Goal: Task Accomplishment & Management: Manage account settings

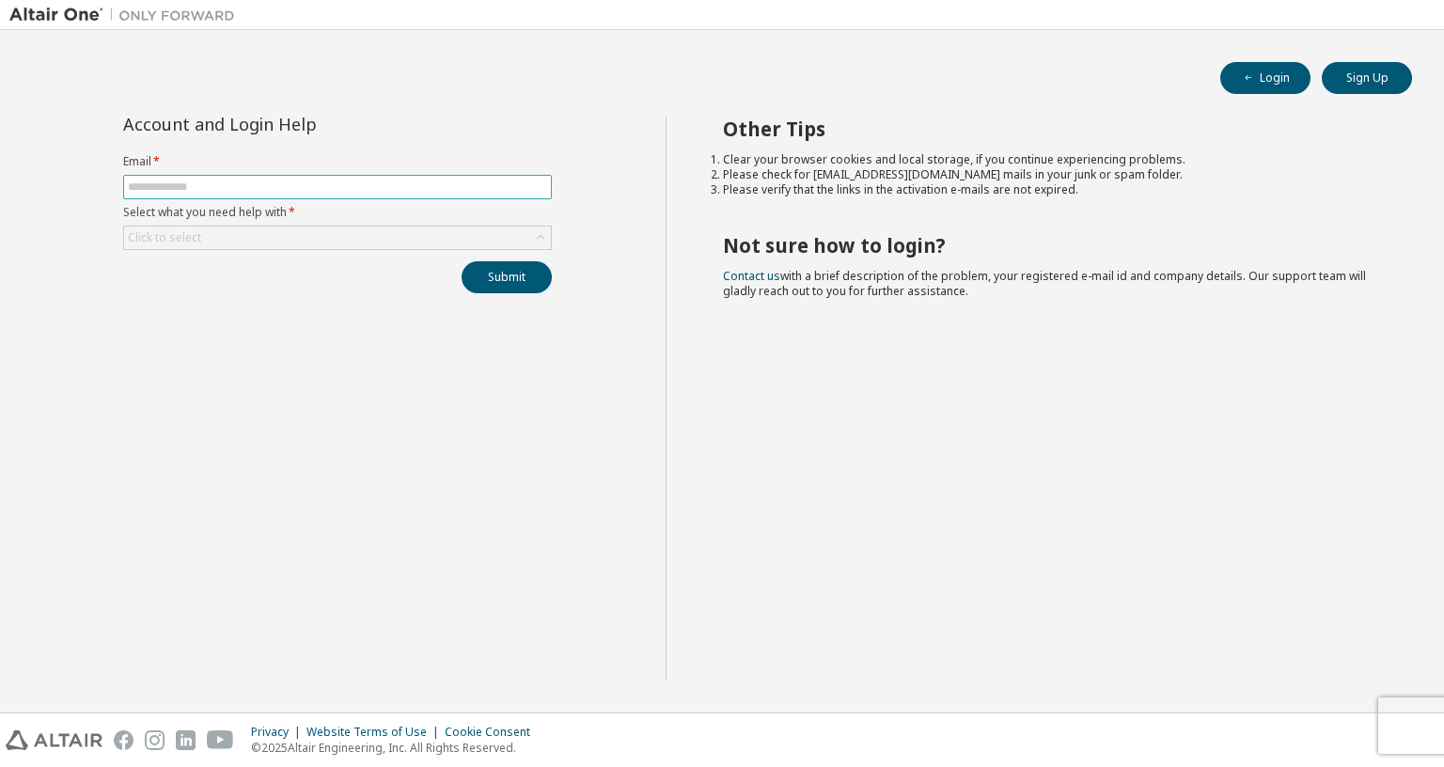
click at [305, 182] on input "text" at bounding box center [337, 187] width 419 height 15
type input "**********"
click at [296, 232] on div "Click to select" at bounding box center [337, 238] width 427 height 23
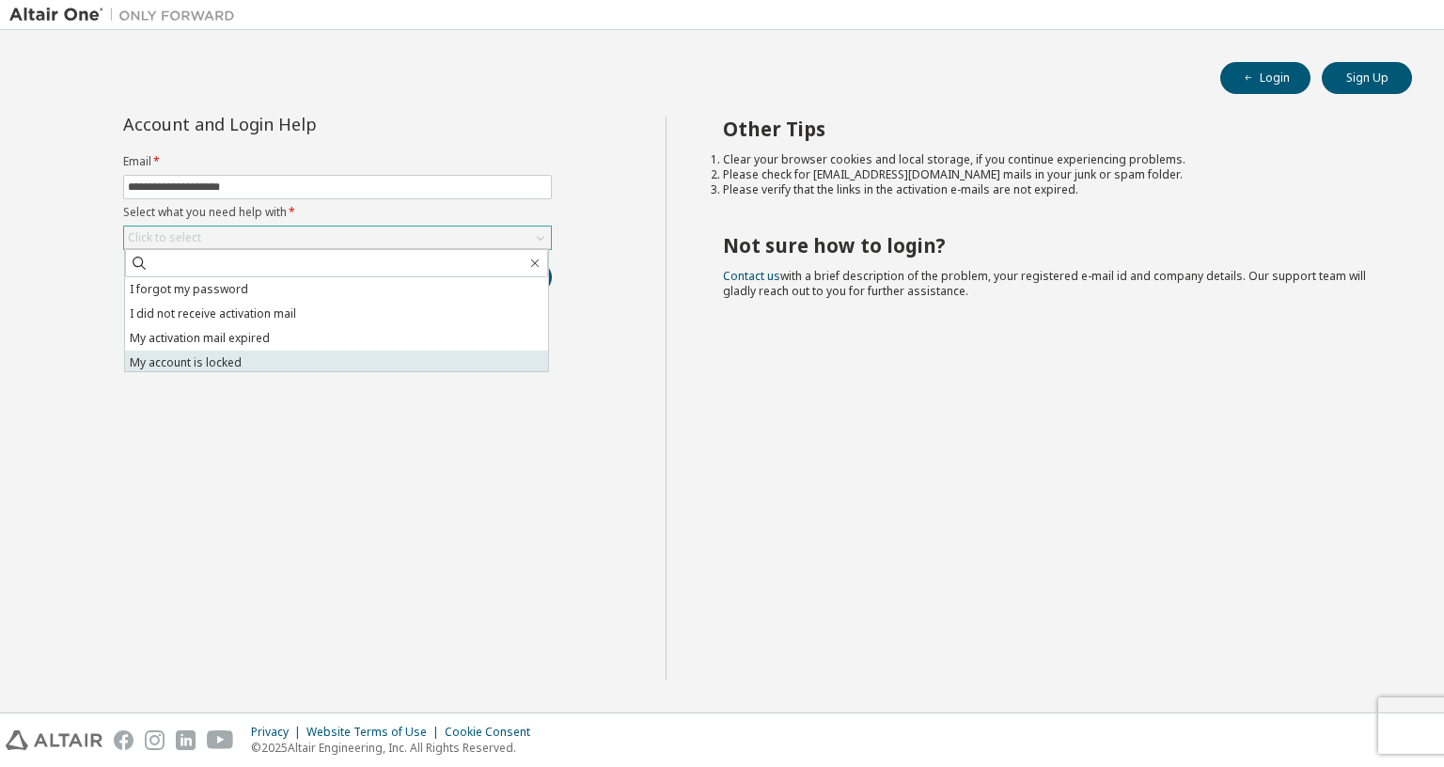
click at [331, 354] on li "My account is locked" at bounding box center [336, 363] width 423 height 24
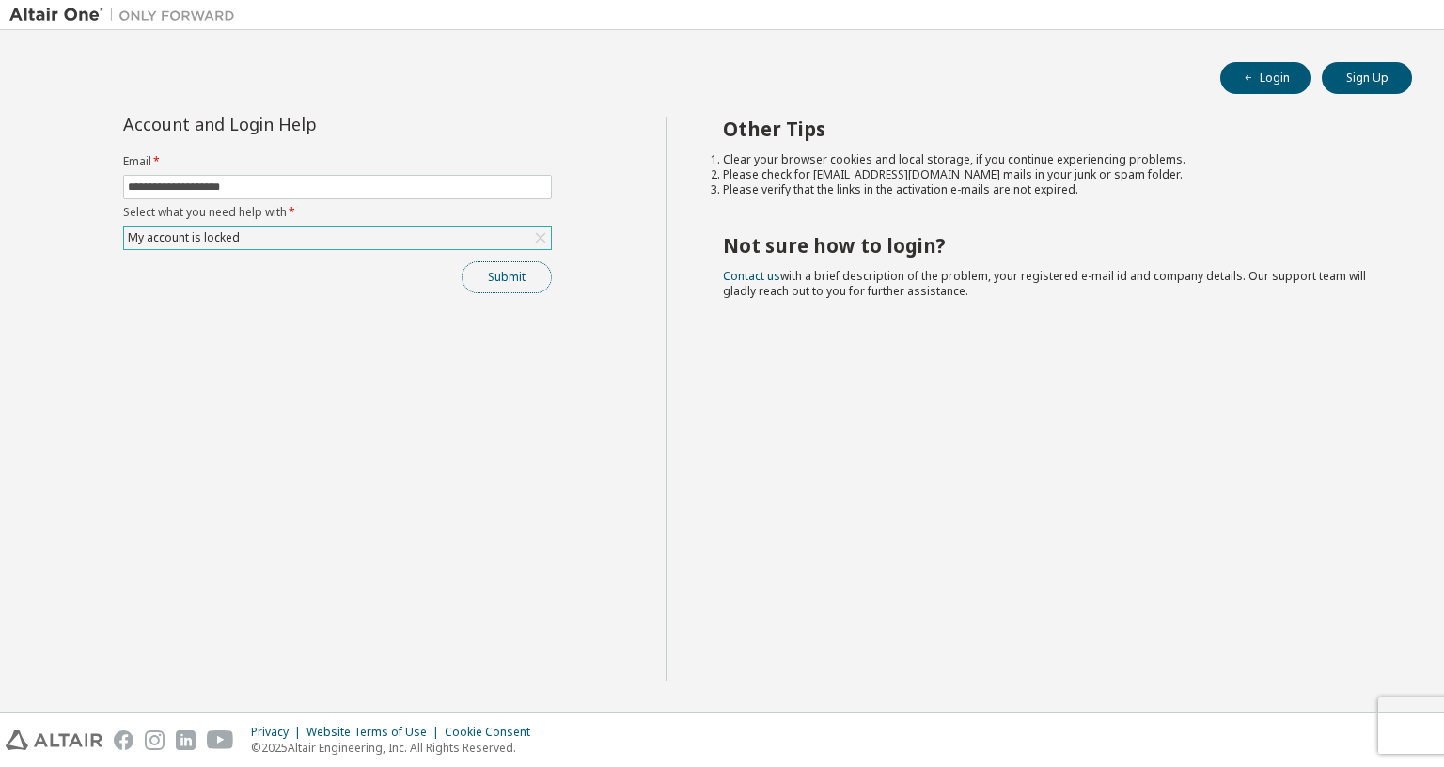
click at [511, 286] on button "Submit" at bounding box center [507, 277] width 90 height 32
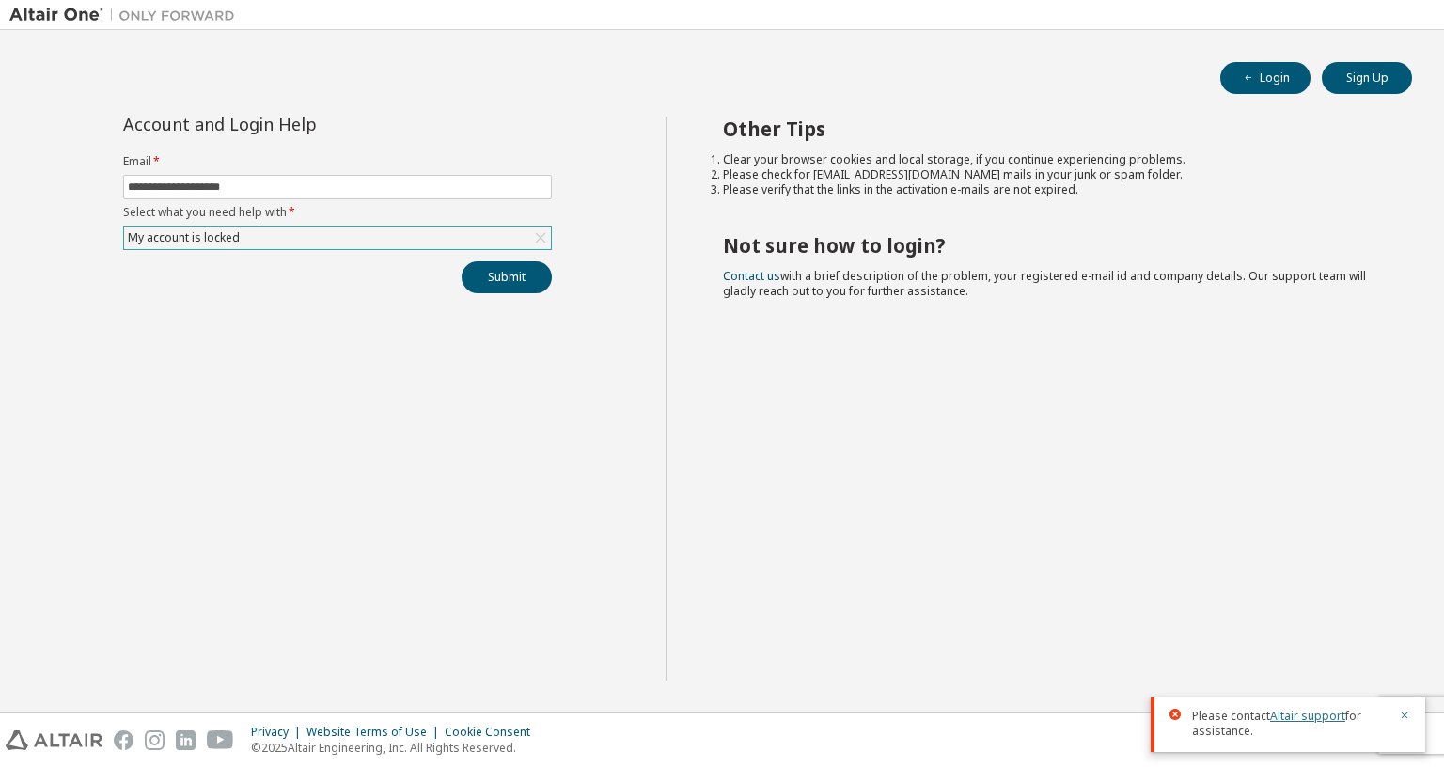
click at [1282, 708] on link "Altair support" at bounding box center [1307, 716] width 75 height 16
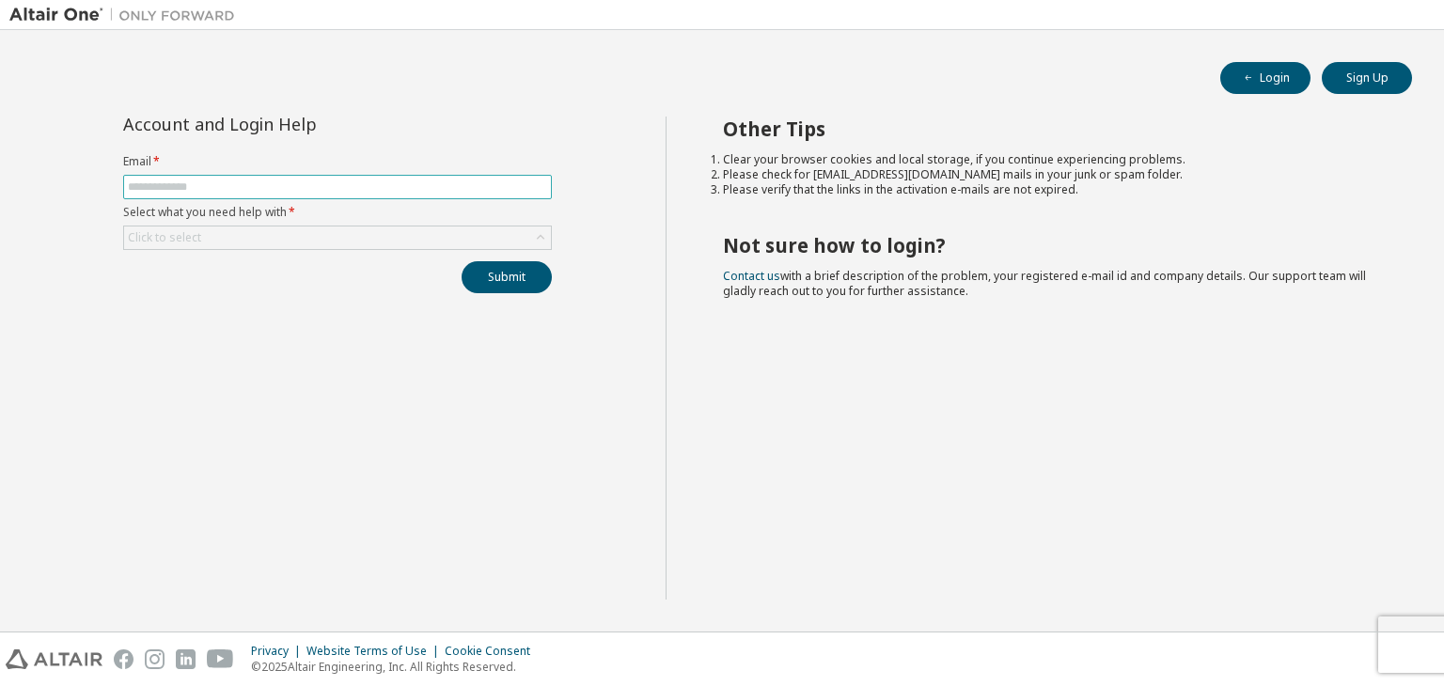
click at [325, 182] on input "text" at bounding box center [337, 187] width 419 height 15
type input "**********"
click at [374, 242] on div "Click to select" at bounding box center [337, 238] width 427 height 23
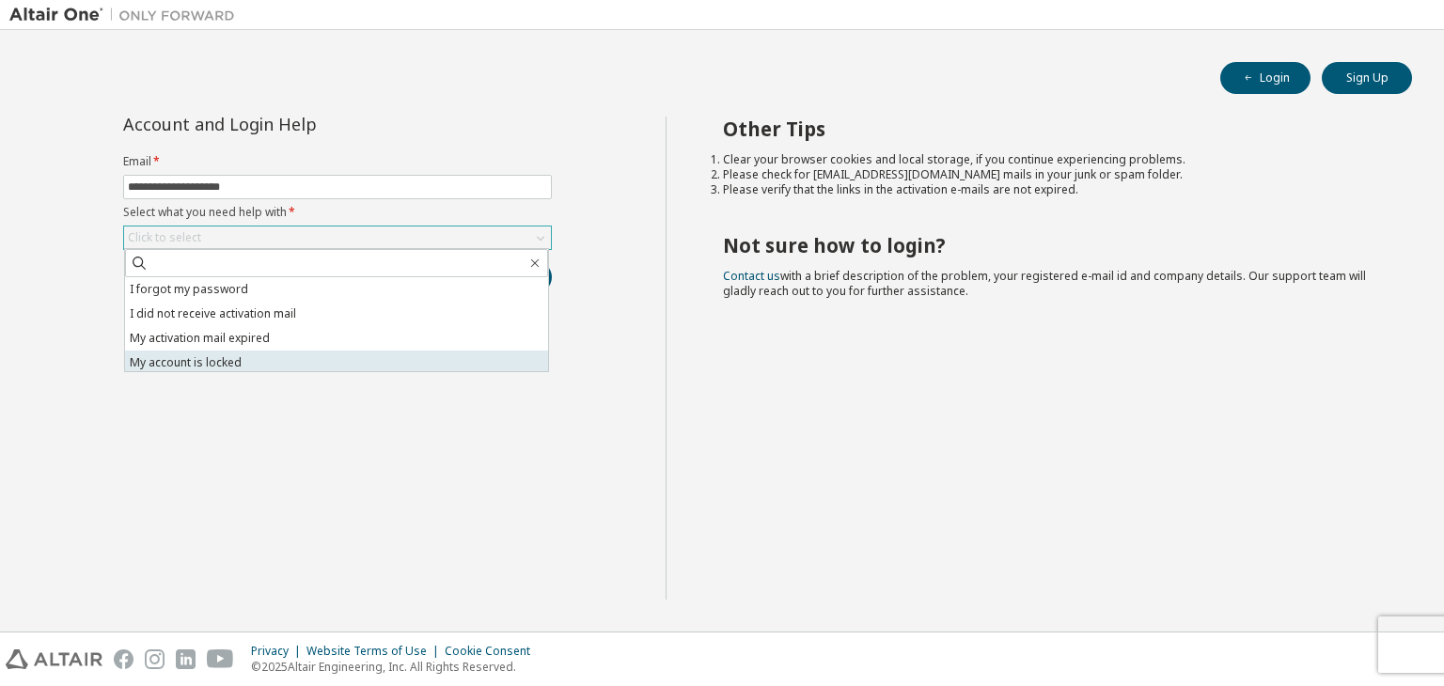
click at [372, 358] on li "My account is locked" at bounding box center [336, 363] width 423 height 24
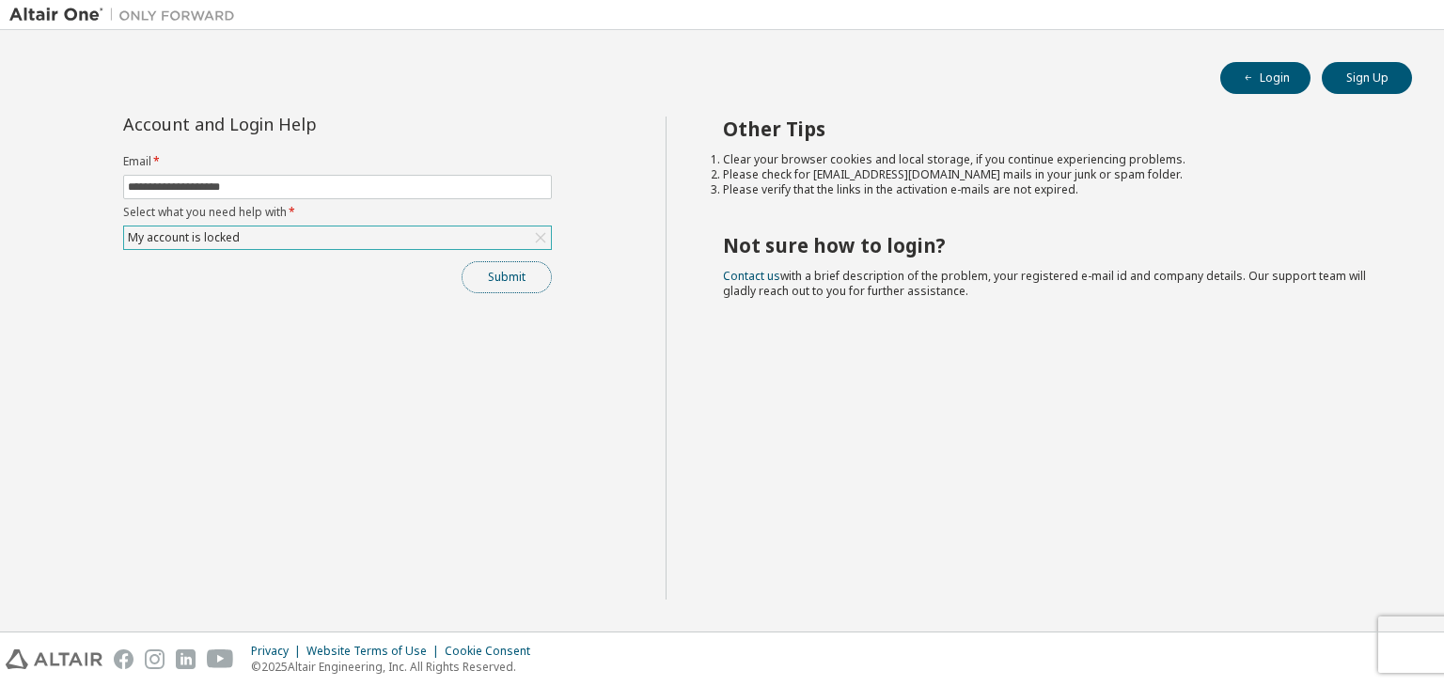
click at [490, 269] on button "Submit" at bounding box center [507, 277] width 90 height 32
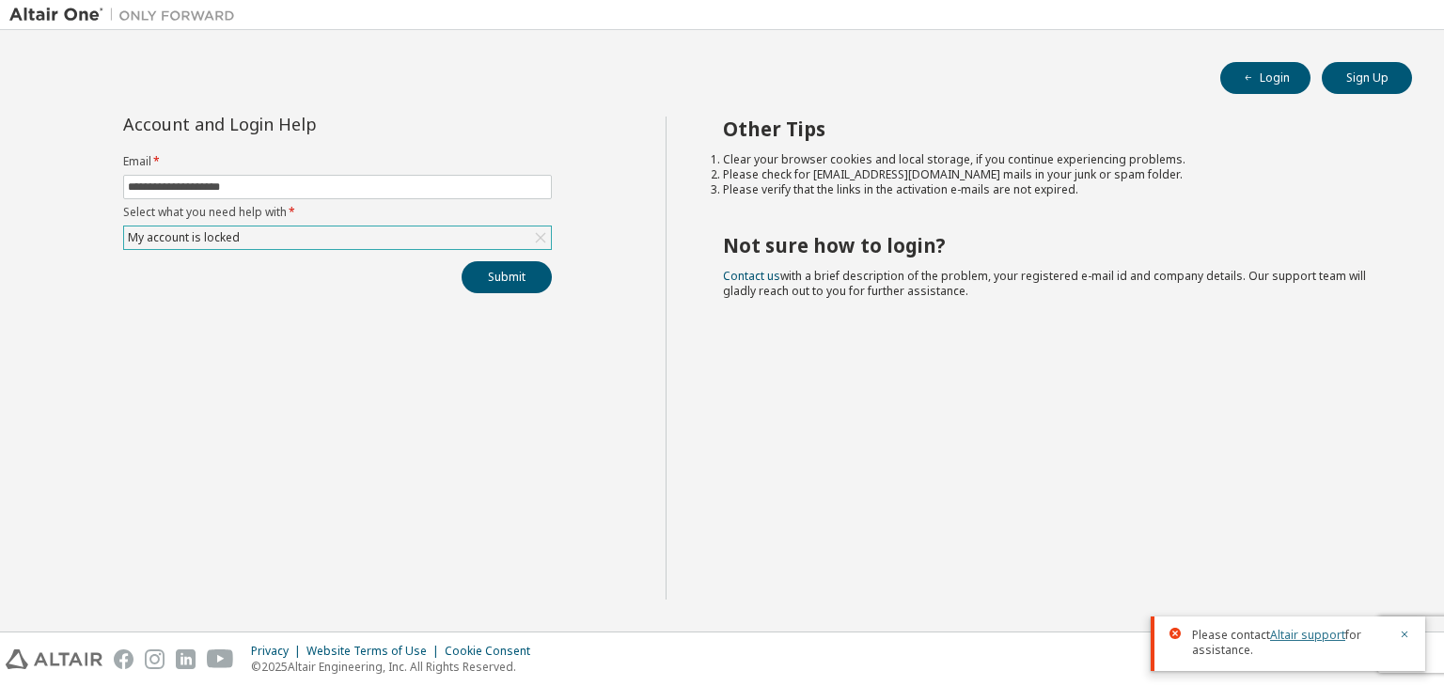
click at [1323, 630] on link "Altair support" at bounding box center [1307, 635] width 75 height 16
click at [1317, 640] on link "Altair support" at bounding box center [1307, 635] width 75 height 16
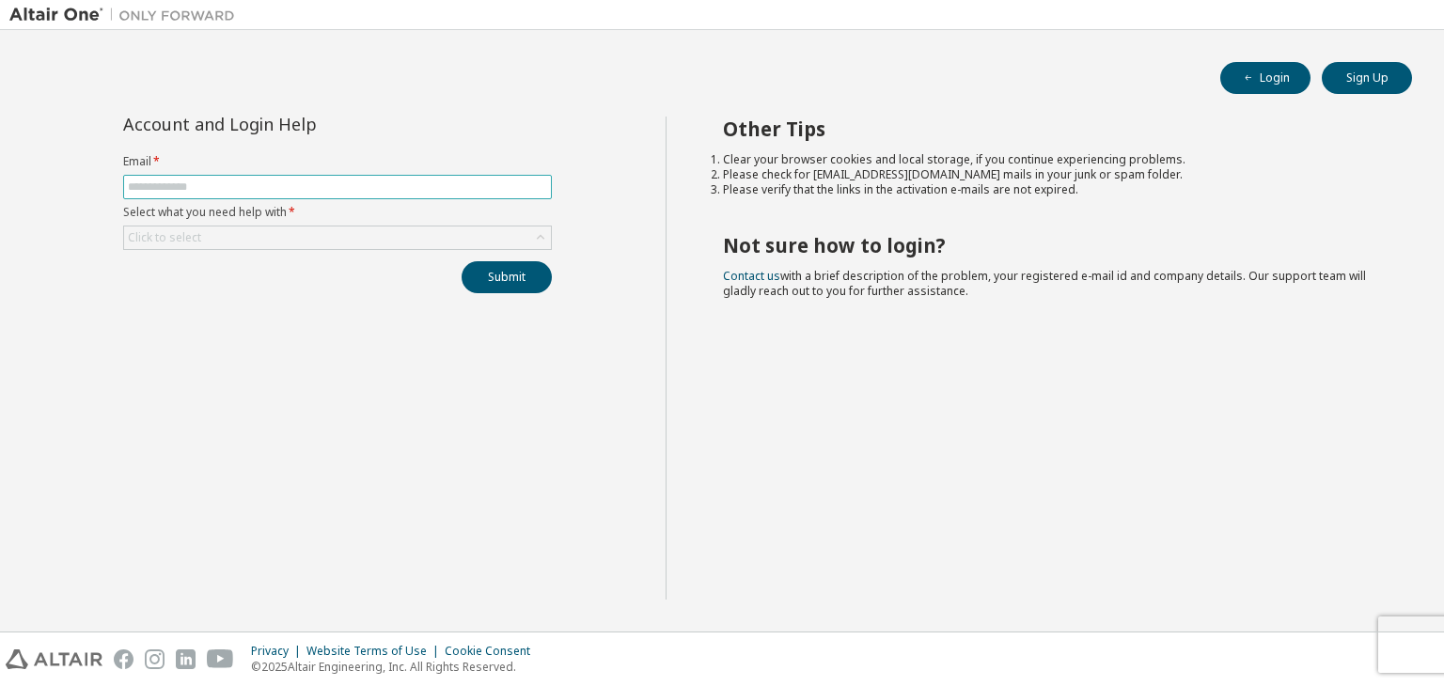
click at [288, 193] on input "text" at bounding box center [337, 187] width 419 height 15
click at [301, 234] on div "Click to select" at bounding box center [337, 238] width 427 height 23
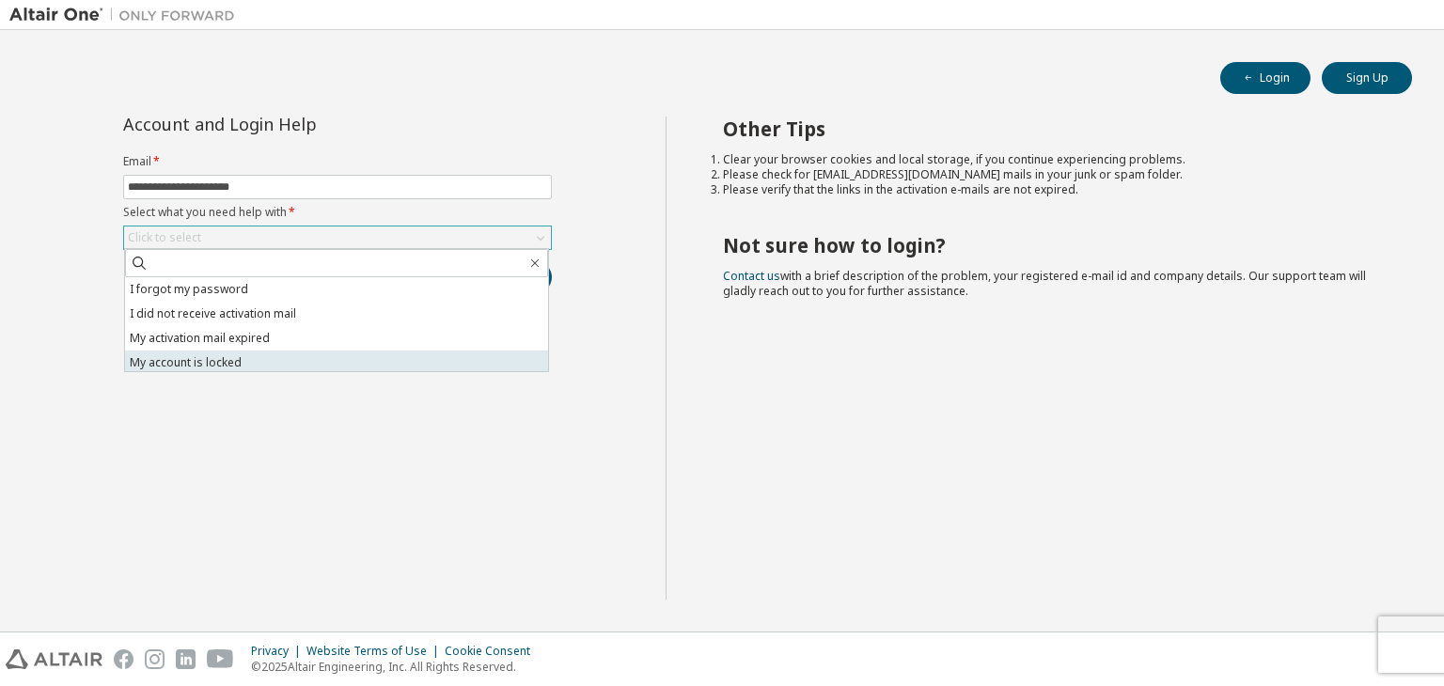
click at [293, 357] on li "My account is locked" at bounding box center [336, 363] width 423 height 24
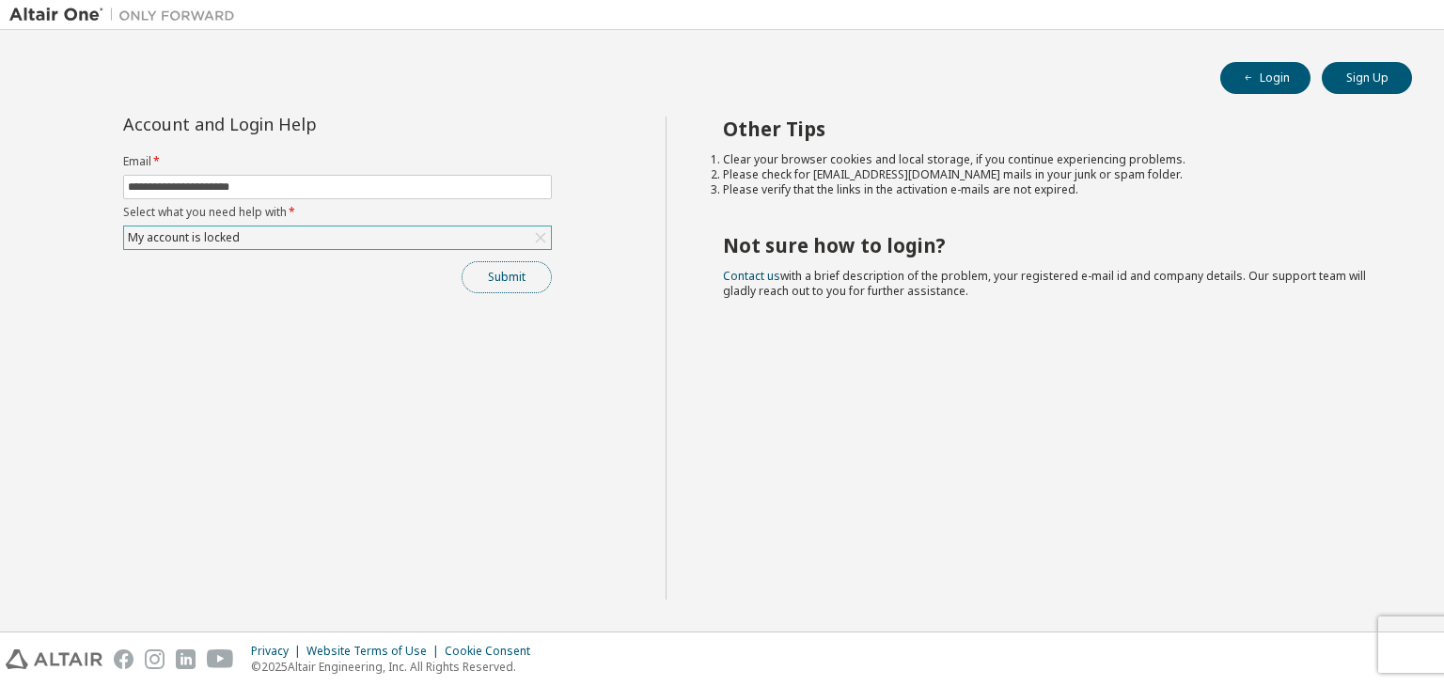
click at [489, 282] on button "Submit" at bounding box center [507, 277] width 90 height 32
click at [305, 232] on div "My account is locked" at bounding box center [337, 238] width 427 height 23
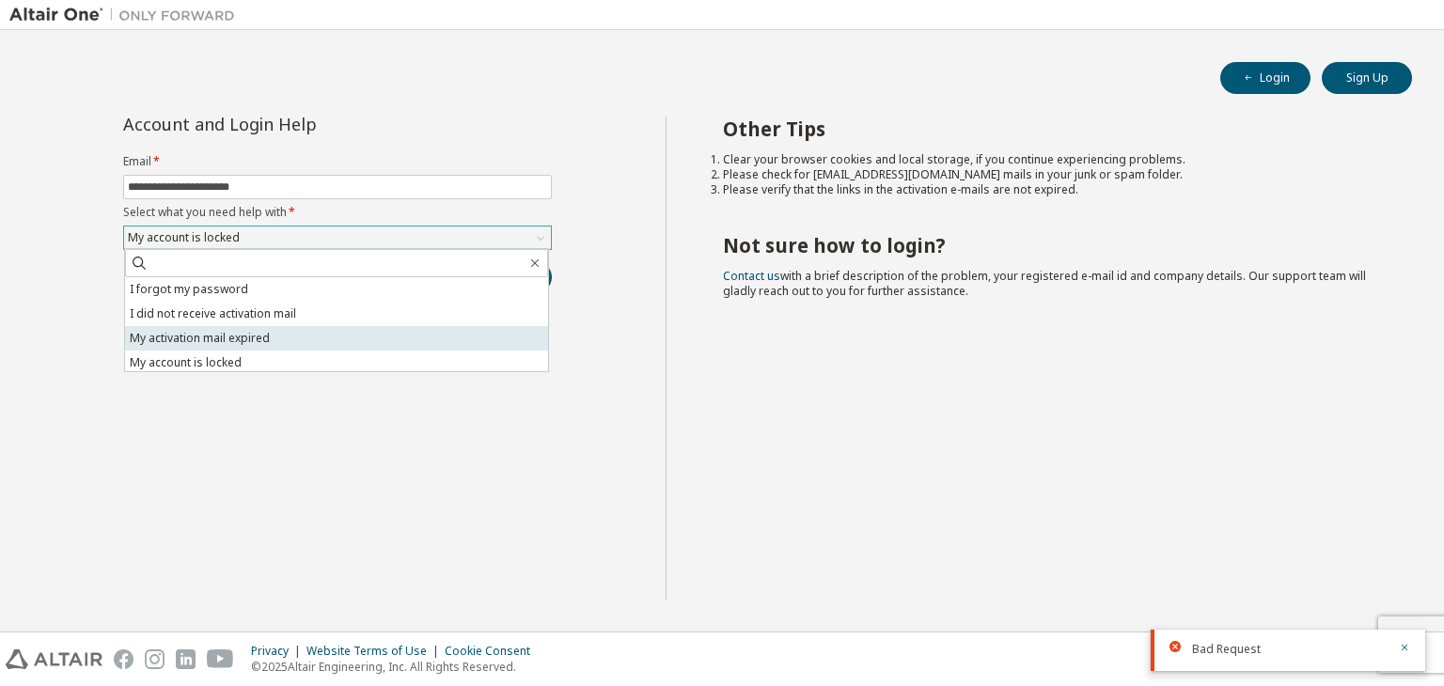
click at [316, 336] on li "My activation mail expired" at bounding box center [336, 338] width 423 height 24
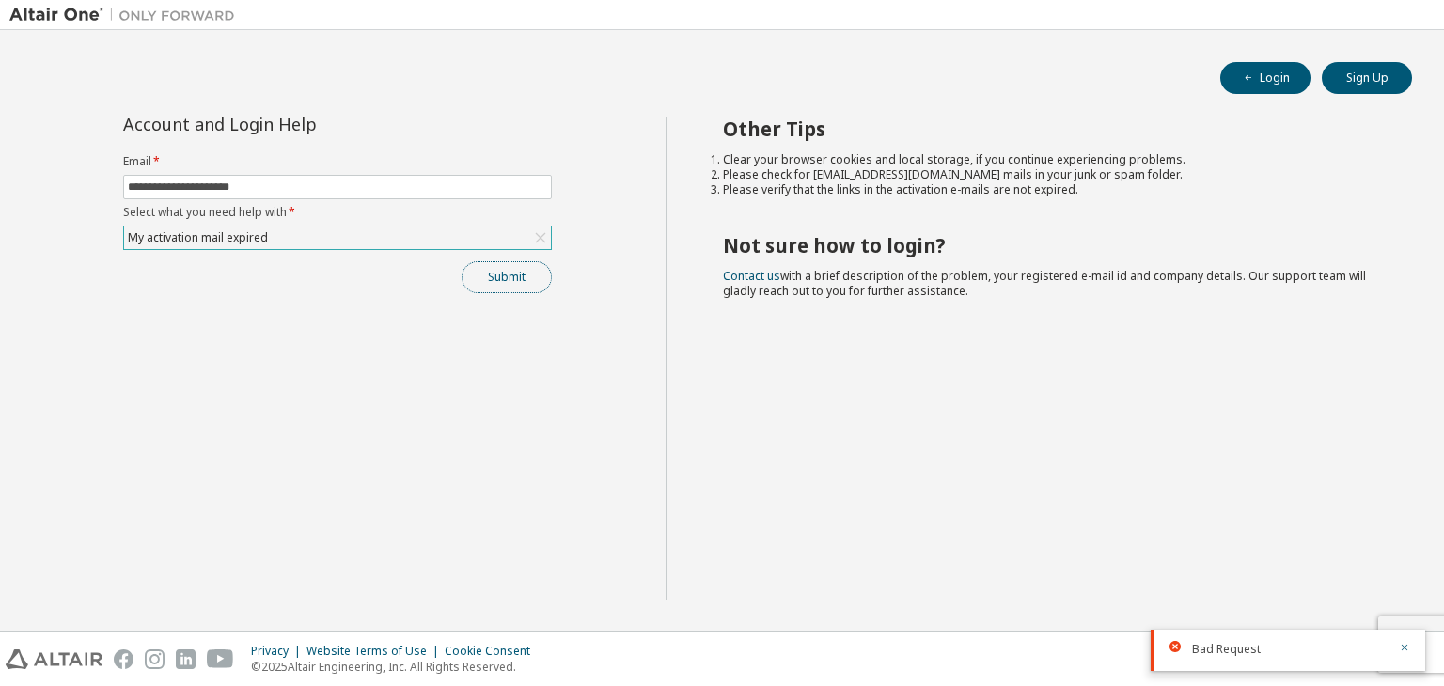
click at [478, 276] on button "Submit" at bounding box center [507, 277] width 90 height 32
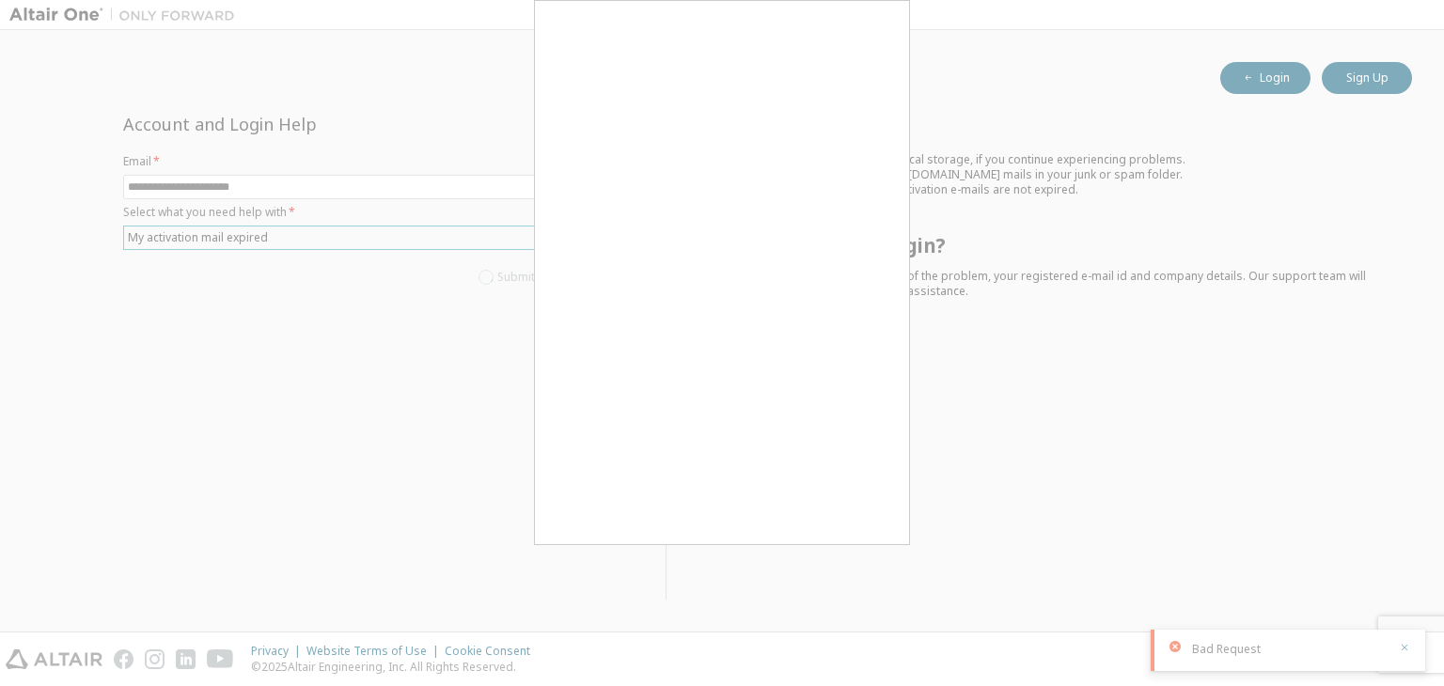
drag, startPoint x: 537, startPoint y: 336, endPoint x: 534, endPoint y: 453, distance: 117.5
click at [534, 453] on div at bounding box center [722, 272] width 376 height 545
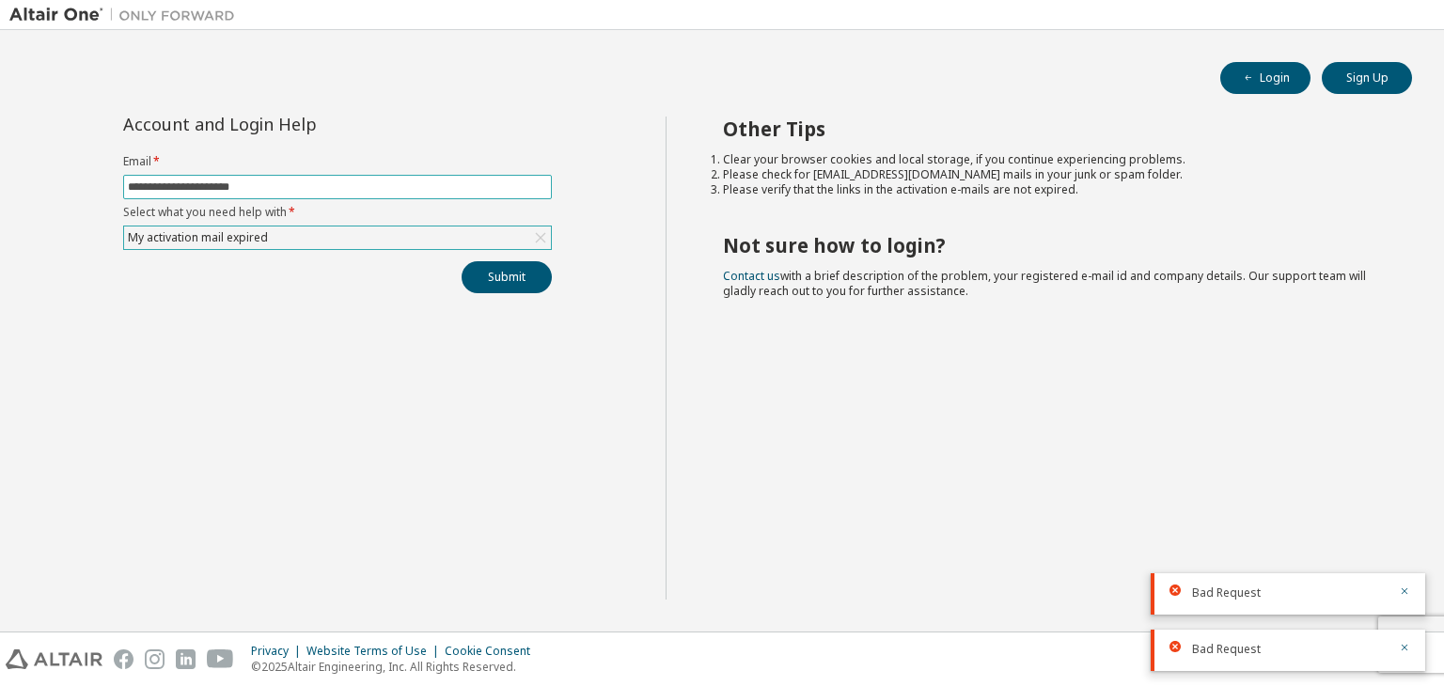
click at [357, 186] on input "**********" at bounding box center [337, 187] width 419 height 15
type input "**********"
click at [480, 262] on button "Submit" at bounding box center [507, 277] width 90 height 32
click at [480, 262] on div "Submit" at bounding box center [337, 277] width 429 height 32
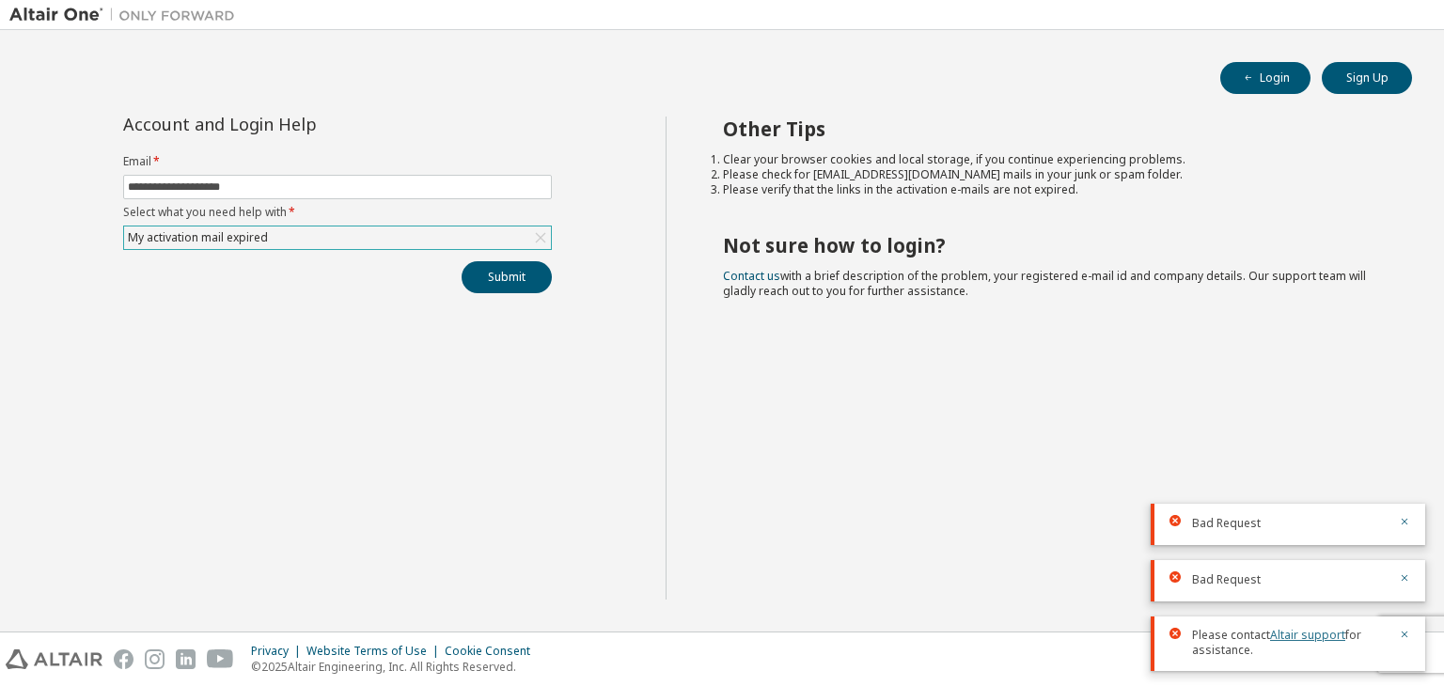
click at [1308, 636] on link "Altair support" at bounding box center [1307, 635] width 75 height 16
